Goal: Task Accomplishment & Management: Manage account settings

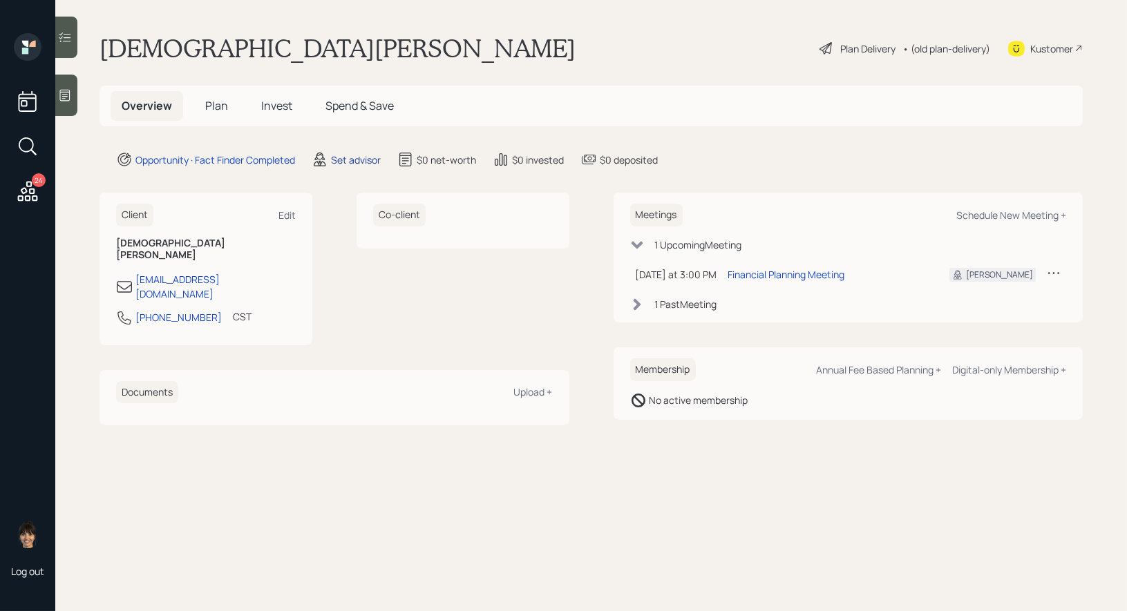
click at [348, 156] on div "Set advisor" at bounding box center [356, 160] width 50 height 15
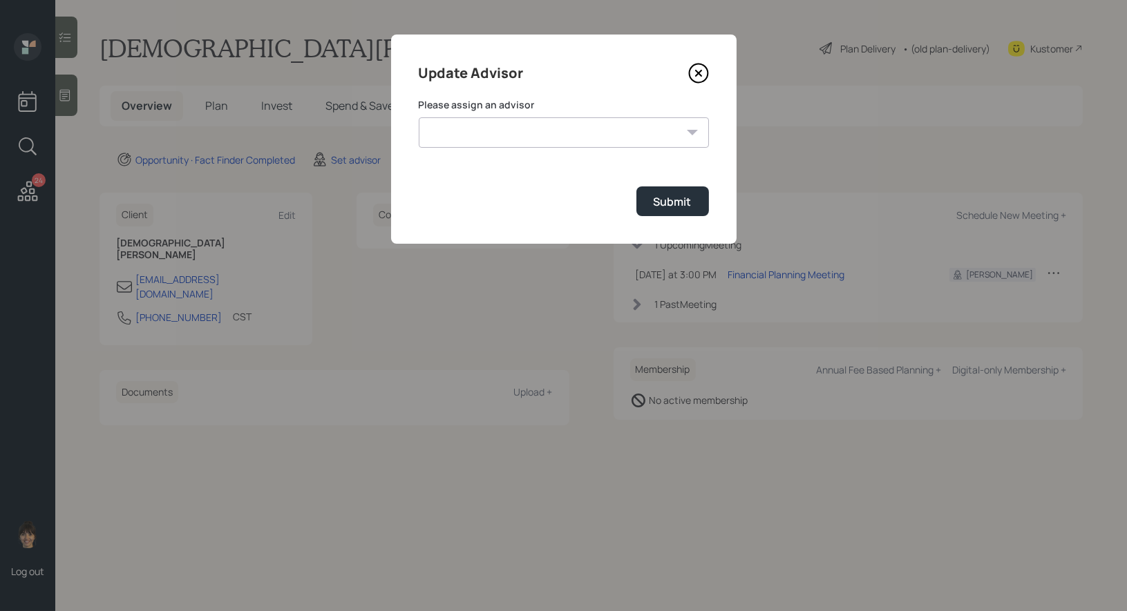
click at [560, 136] on select "[PERSON_NAME] [PERSON_NAME] End [PERSON_NAME] [PERSON_NAME] [PERSON_NAME] [PERS…" at bounding box center [564, 132] width 290 height 30
select select "8b79112e-3cfb-44f9-89e7-15267fe946c1"
click at [676, 200] on div "Submit" at bounding box center [672, 201] width 38 height 15
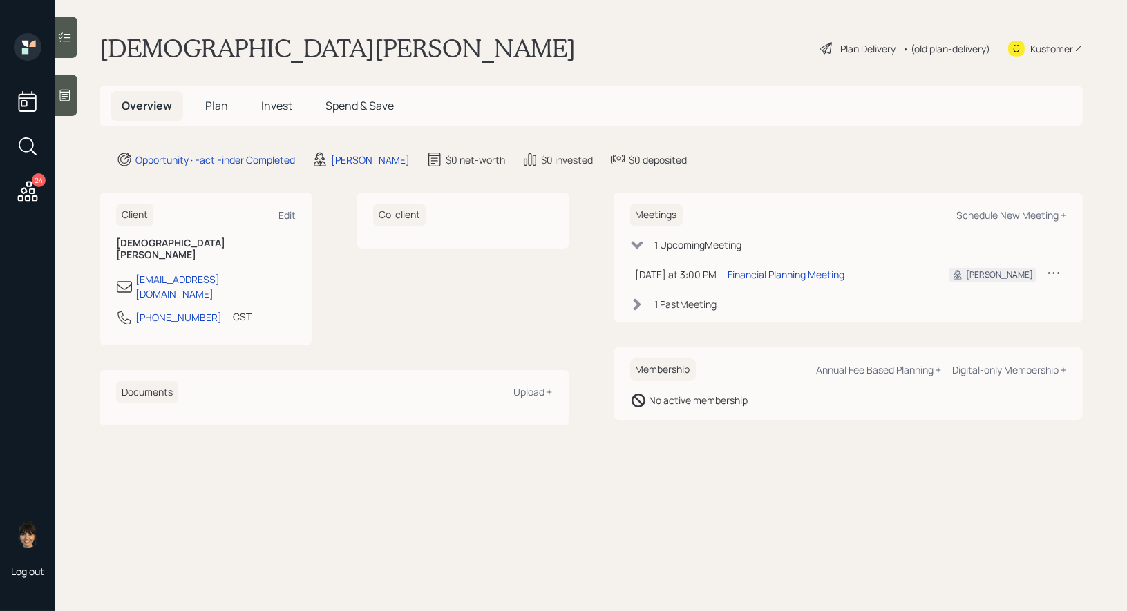
click at [59, 102] on div at bounding box center [66, 95] width 22 height 41
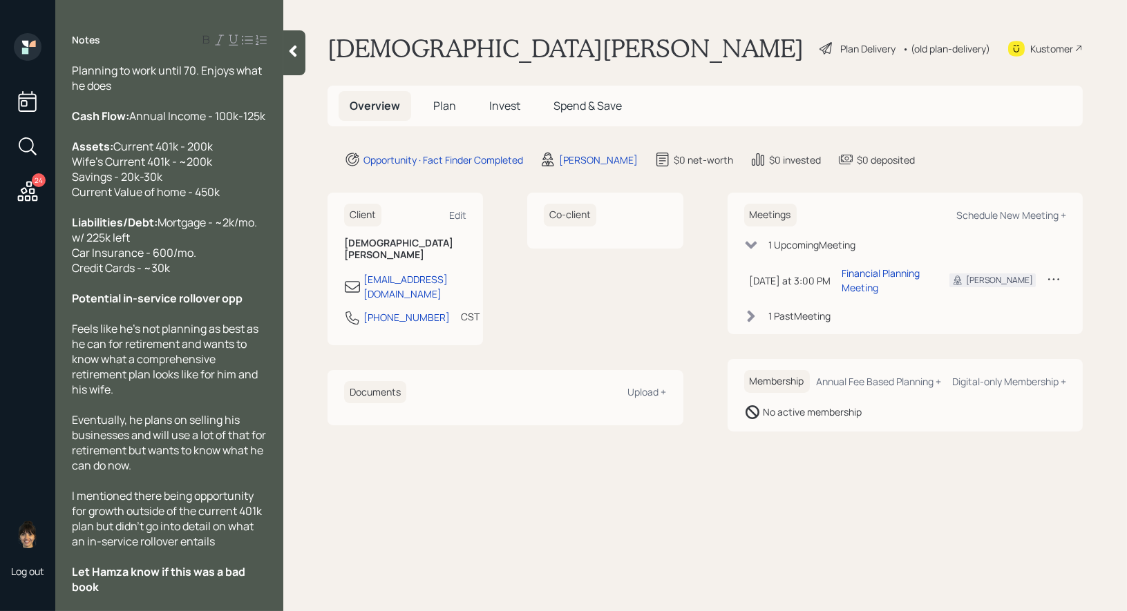
scroll to position [66, 0]
click at [442, 102] on span "Plan" at bounding box center [444, 105] width 23 height 15
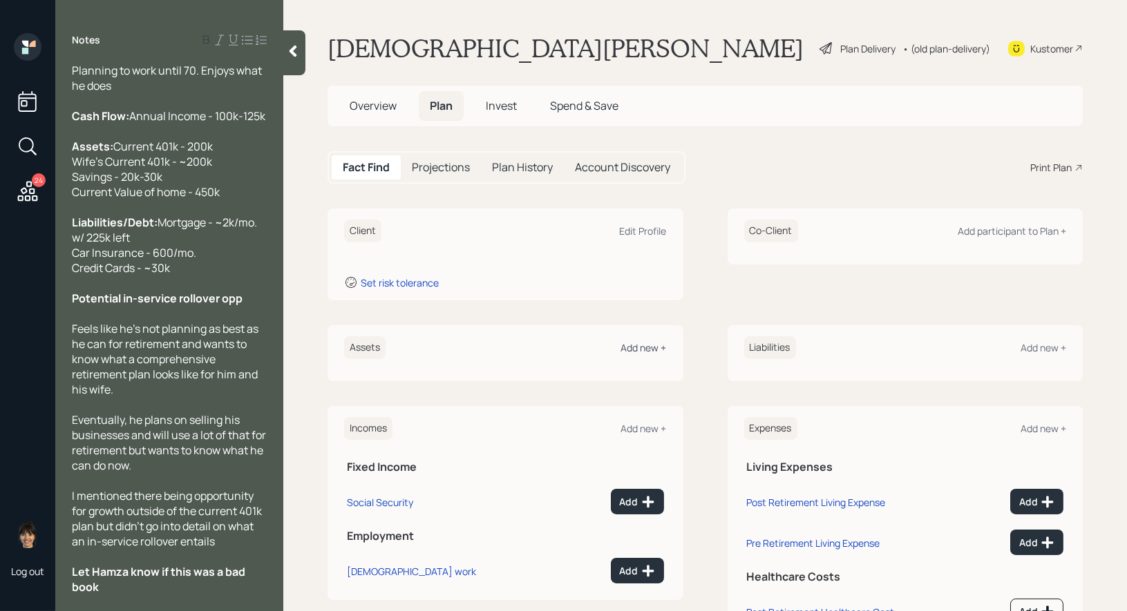
click at [640, 345] on div "Add new +" at bounding box center [644, 347] width 46 height 13
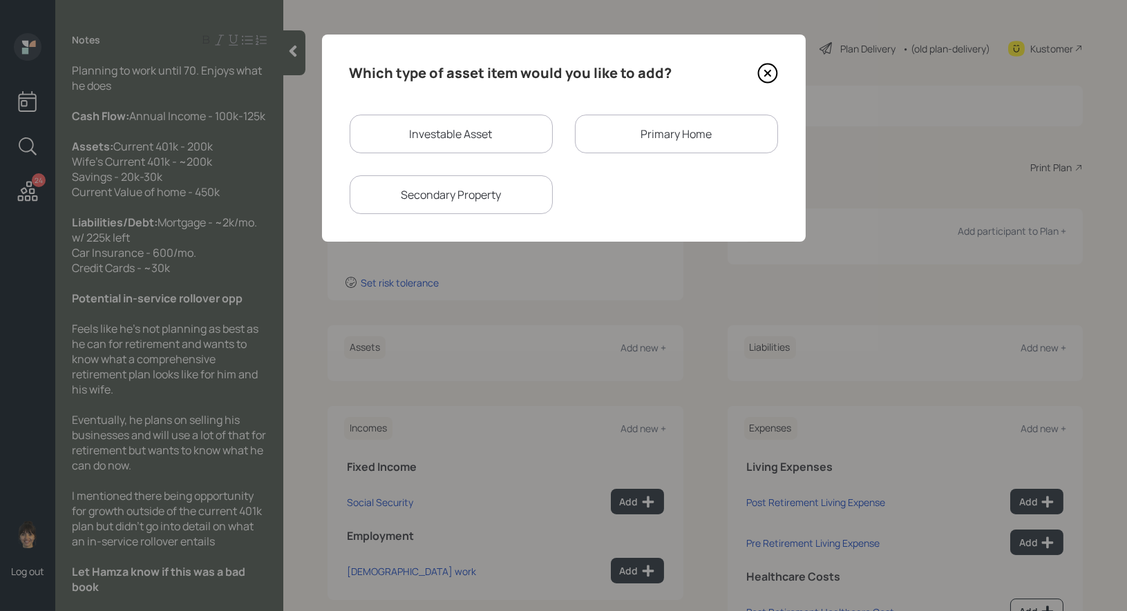
click at [517, 135] on div "Investable Asset" at bounding box center [451, 134] width 203 height 39
select select "taxable"
select select "balanced"
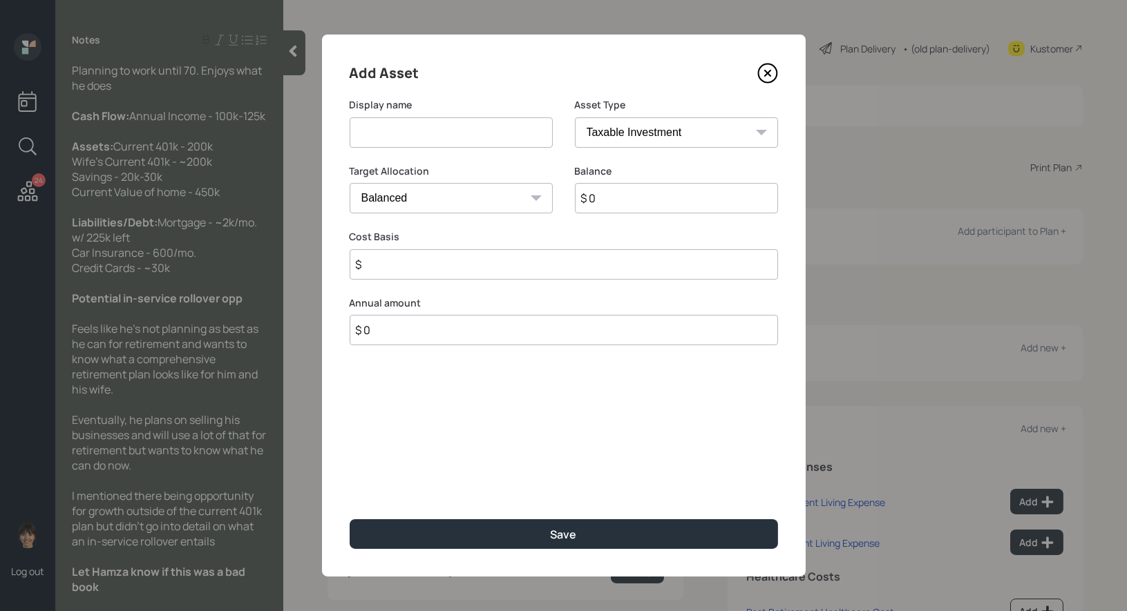
click at [478, 143] on input at bounding box center [451, 132] width 203 height 30
type input "Current 401k"
click at [604, 131] on select "SEP [PERSON_NAME] IRA 401(k) [PERSON_NAME] 401(k) 403(b) [PERSON_NAME] 403(b) 4…" at bounding box center [676, 132] width 203 height 30
select select "company_sponsored"
click at [621, 204] on input "$ 0" at bounding box center [676, 198] width 203 height 30
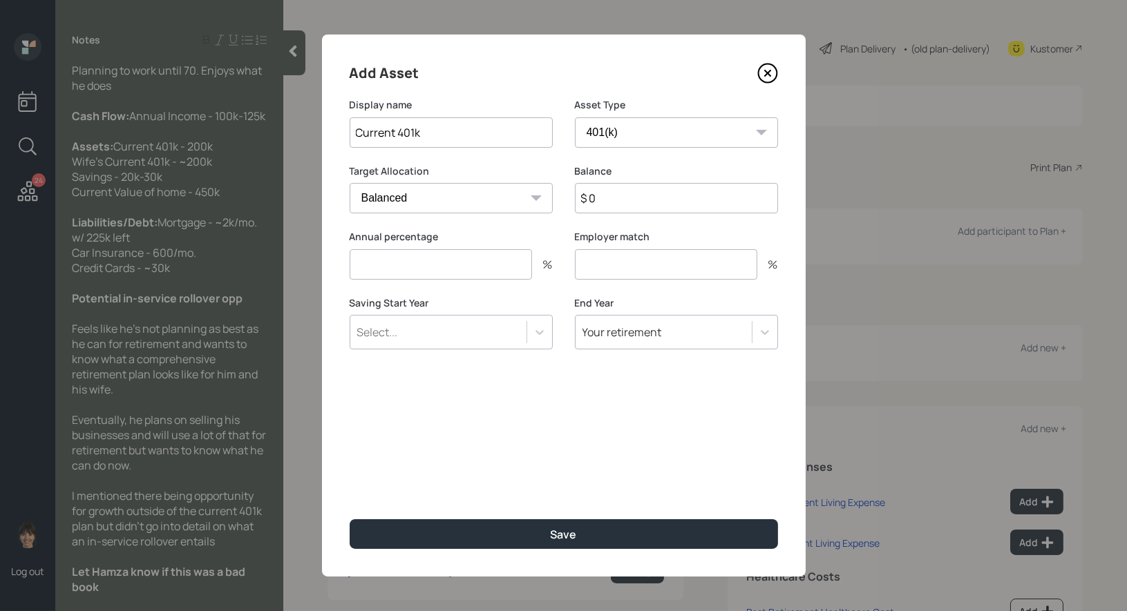
click at [621, 204] on input "$ 0" at bounding box center [676, 198] width 203 height 30
type input "$ 200,000"
click at [452, 265] on input "number" at bounding box center [441, 264] width 182 height 30
type input "0"
click at [593, 265] on input "number" at bounding box center [666, 264] width 182 height 30
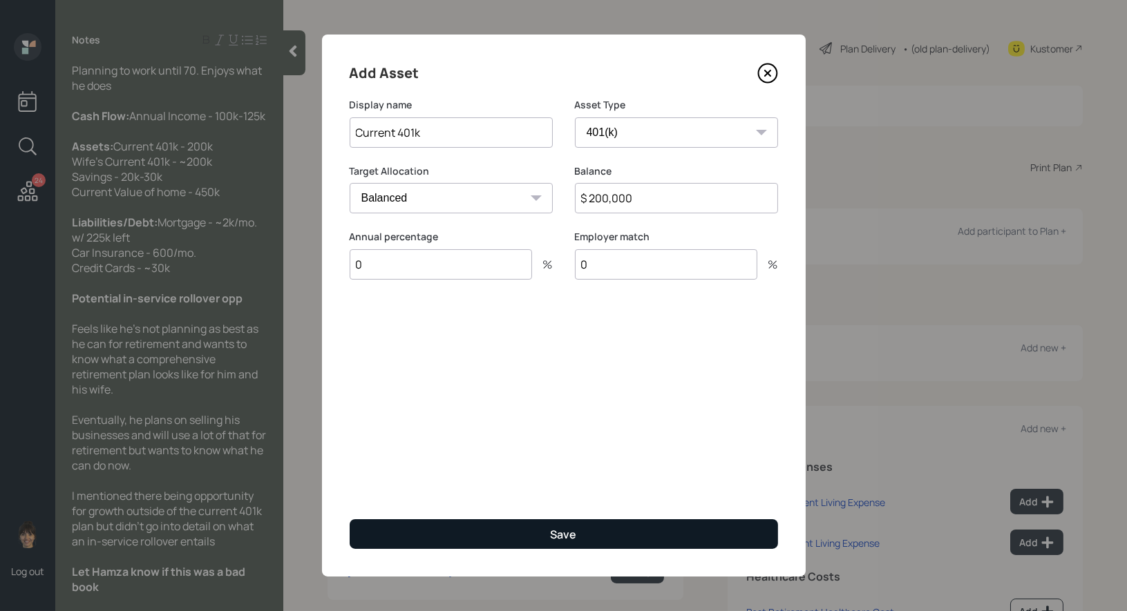
type input "0"
click at [414, 533] on button "Save" at bounding box center [564, 534] width 428 height 30
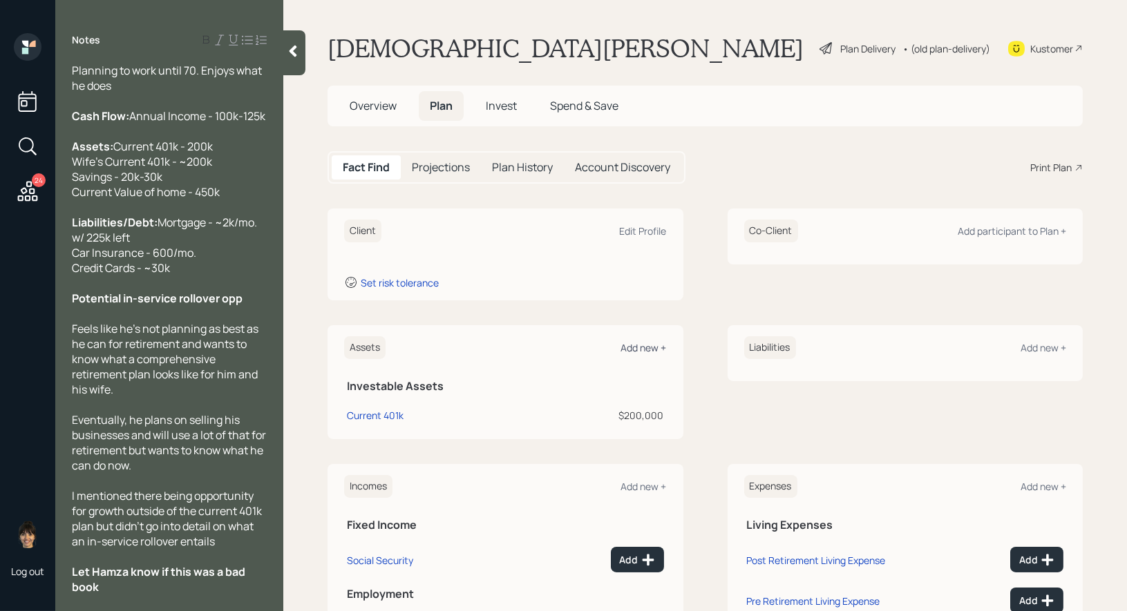
click at [647, 345] on div "Add new +" at bounding box center [644, 347] width 46 height 13
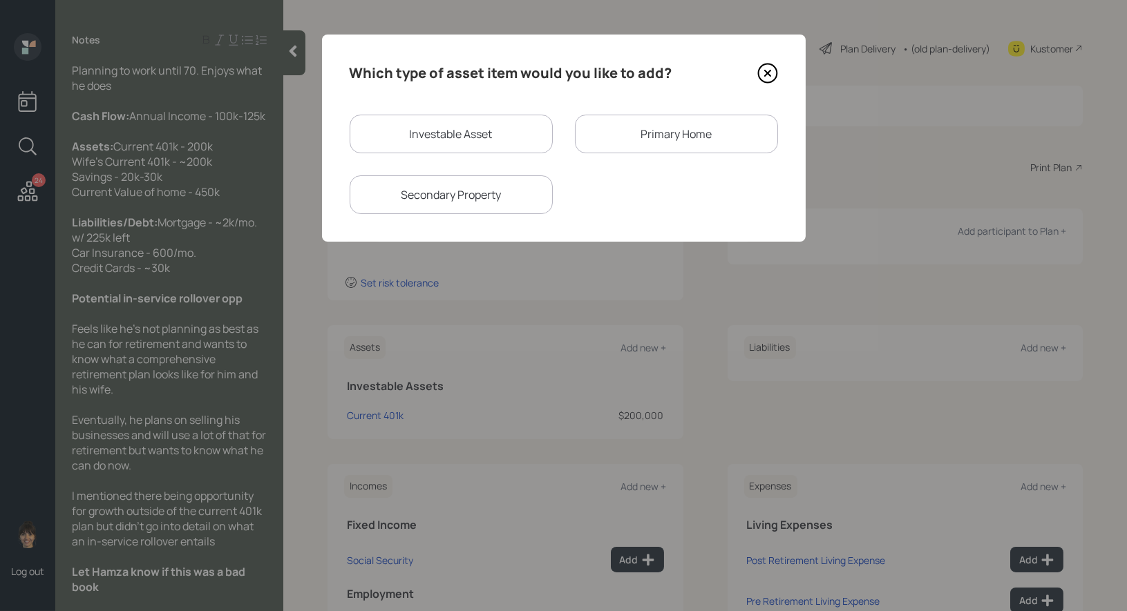
click at [475, 132] on div "Investable Asset" at bounding box center [451, 134] width 203 height 39
select select "taxable"
select select "balanced"
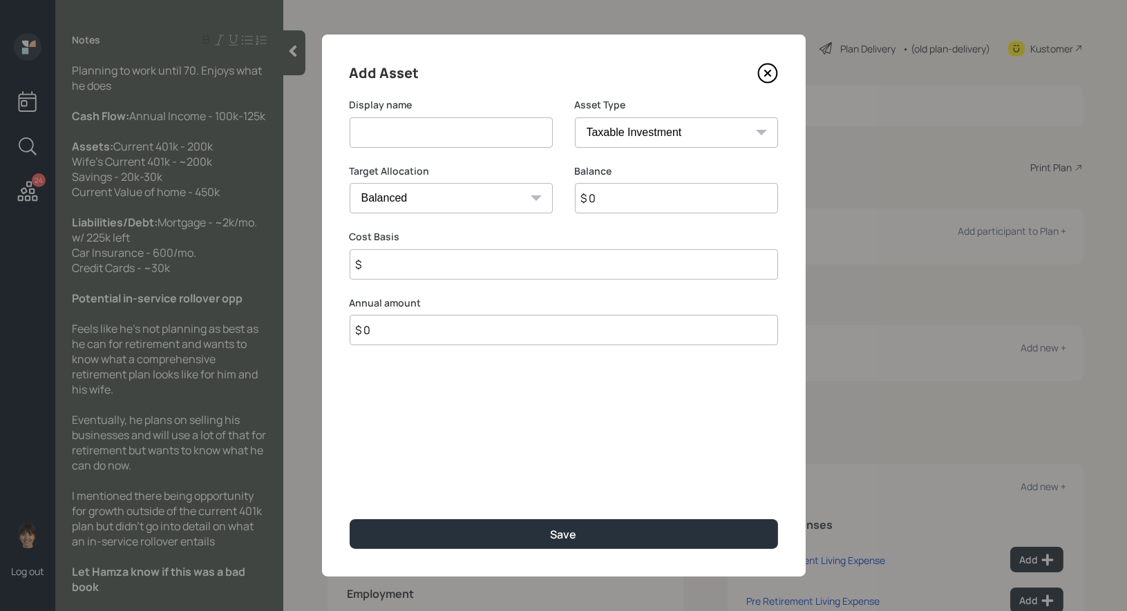
click at [439, 132] on input at bounding box center [451, 132] width 203 height 30
type input "Current 401k"
click at [647, 135] on select "SEP [PERSON_NAME] IRA 401(k) [PERSON_NAME] 401(k) 403(b) [PERSON_NAME] 403(b) 4…" at bounding box center [676, 132] width 203 height 30
select select "company_sponsored"
click at [611, 202] on input "$ 0" at bounding box center [676, 198] width 203 height 30
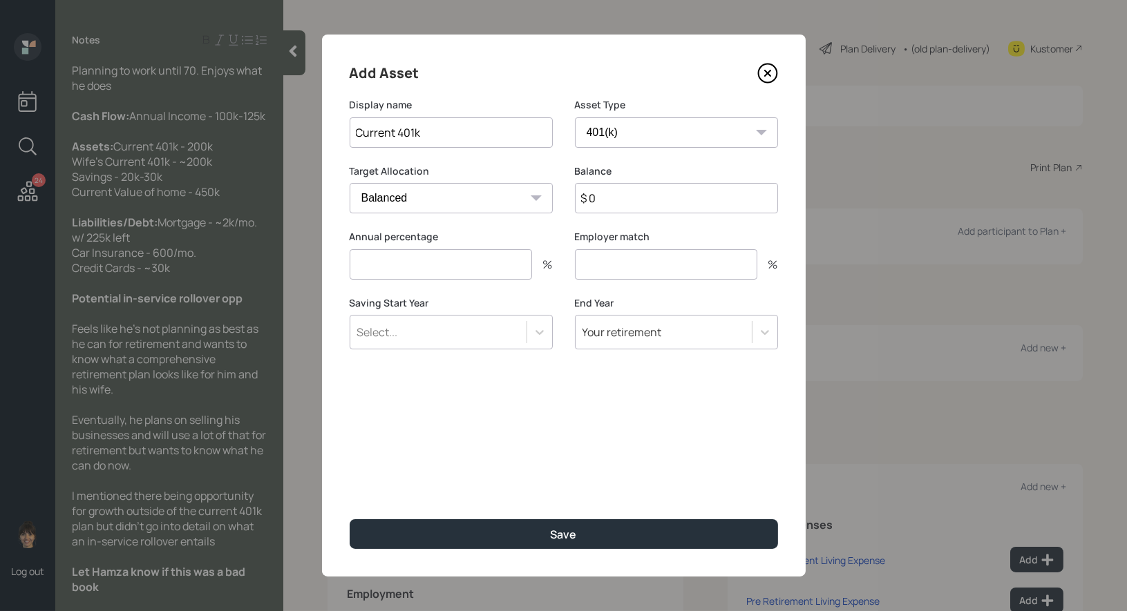
click at [611, 202] on input "$ 0" at bounding box center [676, 198] width 203 height 30
type input "$ 200,000"
click at [423, 260] on input "number" at bounding box center [441, 264] width 182 height 30
type input "0"
click at [601, 260] on input "number" at bounding box center [666, 264] width 182 height 30
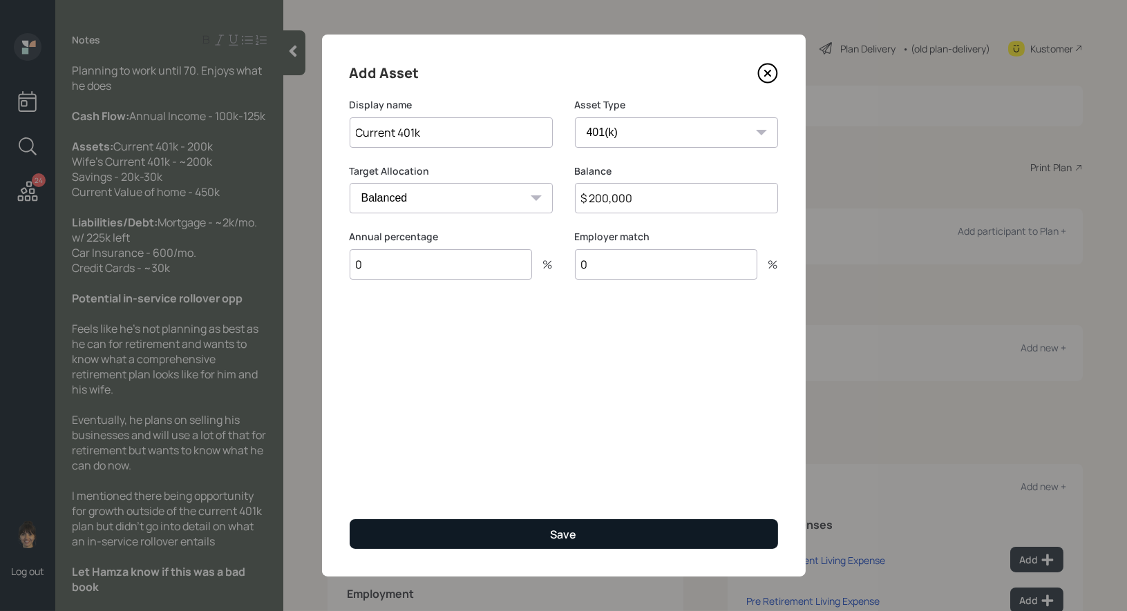
type input "0"
click at [502, 535] on button "Save" at bounding box center [564, 534] width 428 height 30
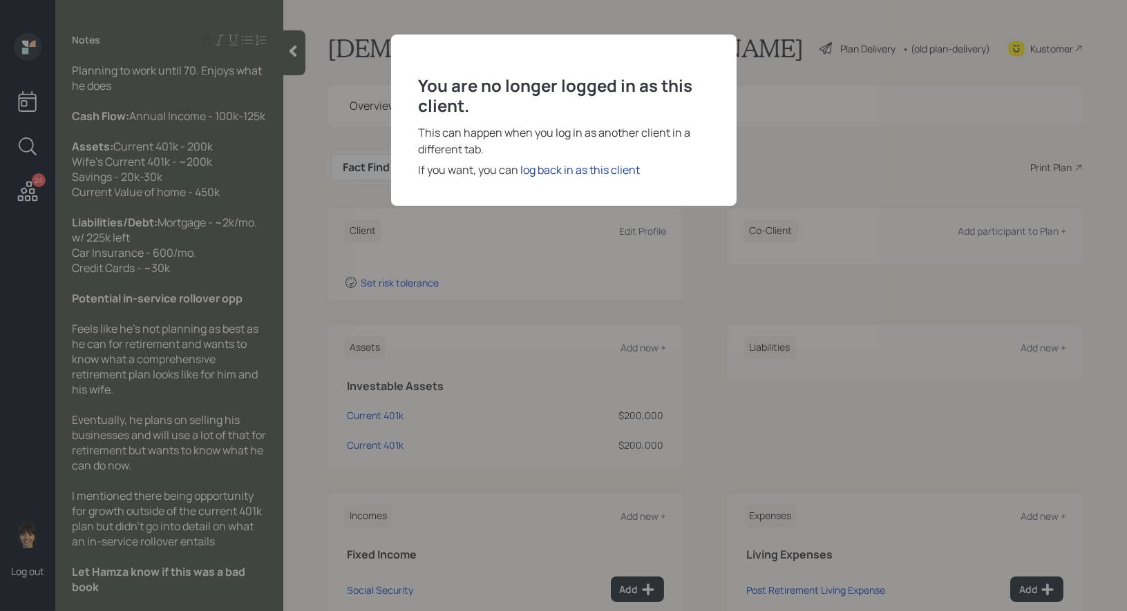
click at [542, 167] on div "log back in as this client" at bounding box center [581, 170] width 120 height 17
